Goal: Navigation & Orientation: Find specific page/section

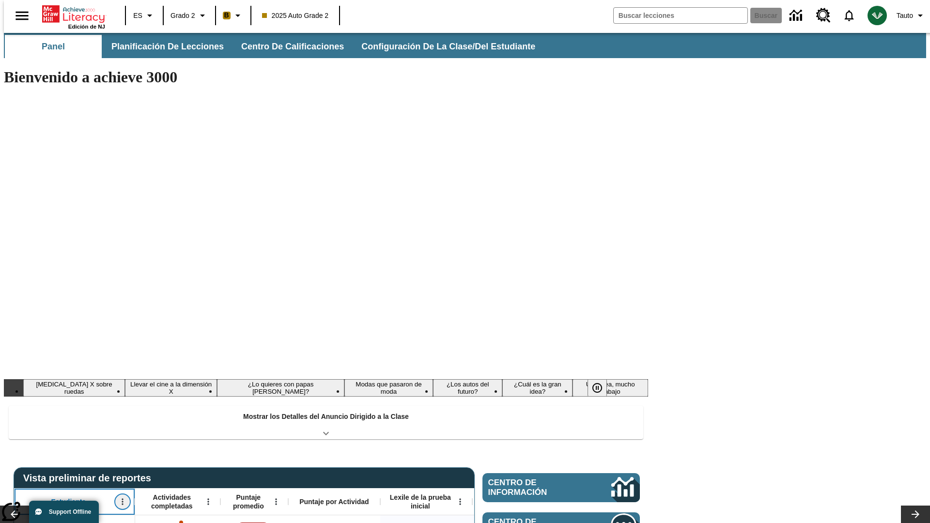
click at [122, 499] on icon "Abrir menú" at bounding box center [122, 502] width 1 height 6
click at [18, 341] on icon at bounding box center [18, 342] width 6 height 6
click at [122, 499] on icon "Estudiante, Abrir menú," at bounding box center [122, 502] width 1 height 6
click at [18, 341] on icon at bounding box center [18, 342] width 6 height 6
click at [207, 499] on icon "Abrir menú" at bounding box center [207, 502] width 1 height 6
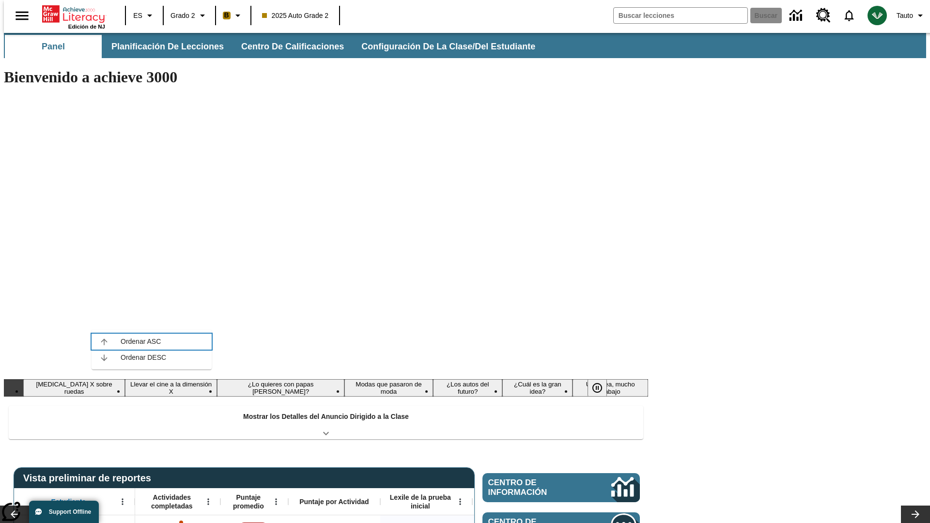
click at [104, 341] on icon at bounding box center [104, 342] width 6 height 6
click at [207, 499] on icon "Actividades completadas, Abrir menú," at bounding box center [207, 502] width 1 height 6
click at [104, 341] on icon at bounding box center [104, 342] width 6 height 6
click at [275, 499] on icon "Abrir menú" at bounding box center [275, 502] width 1 height 6
